Goal: Navigation & Orientation: Find specific page/section

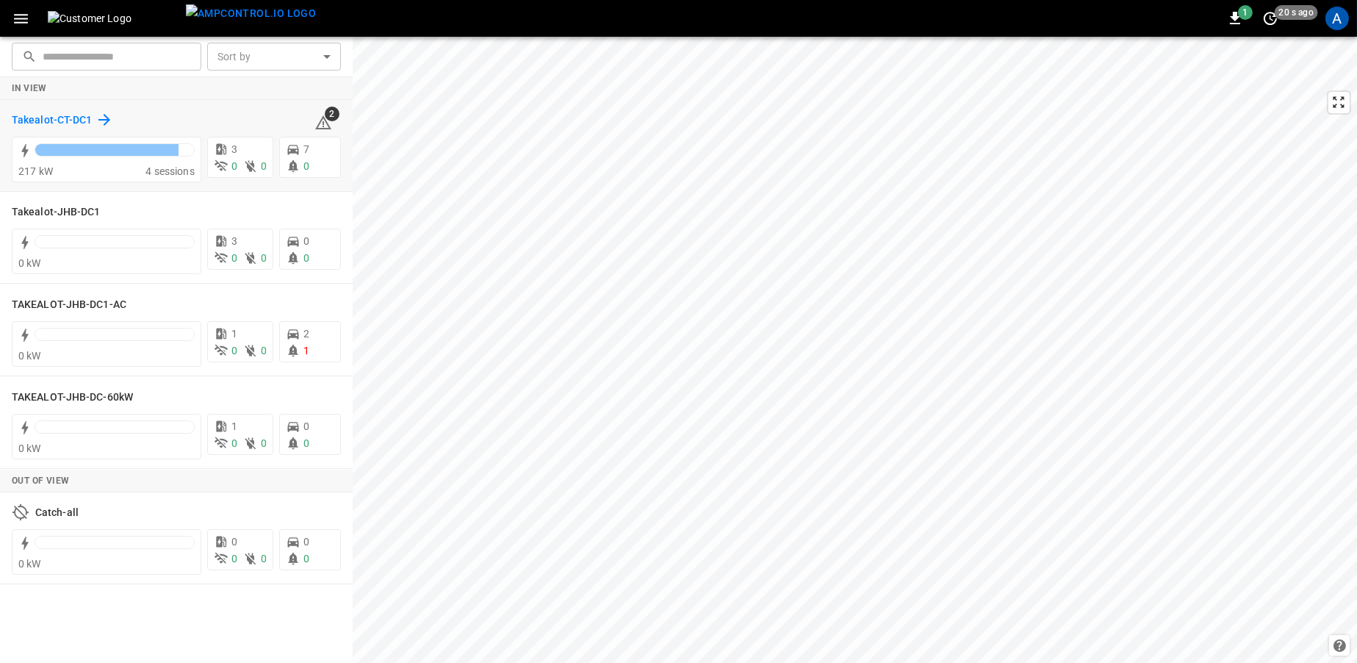
click at [48, 118] on h6 "Takealot-CT-DC1" at bounding box center [52, 120] width 81 height 16
